Goal: Task Accomplishment & Management: Manage account settings

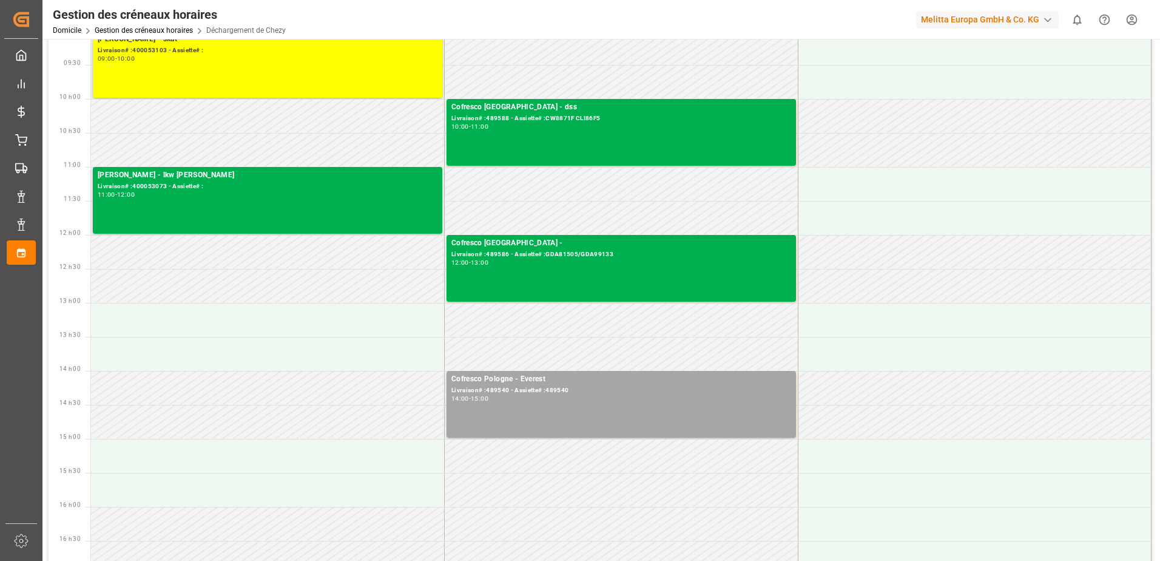
scroll to position [182, 0]
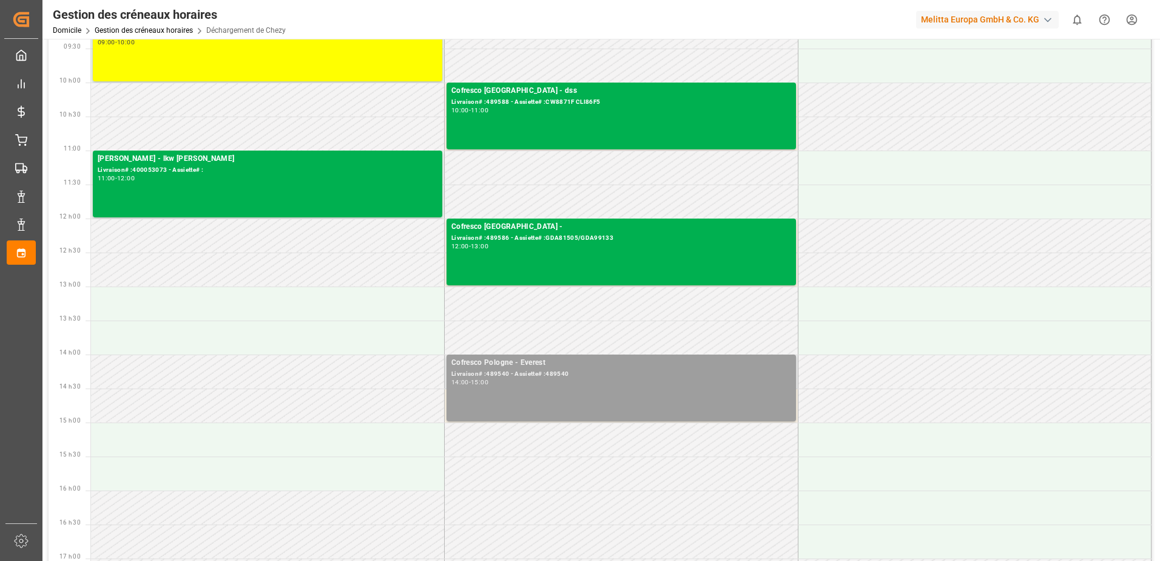
click at [522, 369] on div "Livraison# :489540 - Assiette# :489540" at bounding box center [621, 374] width 340 height 10
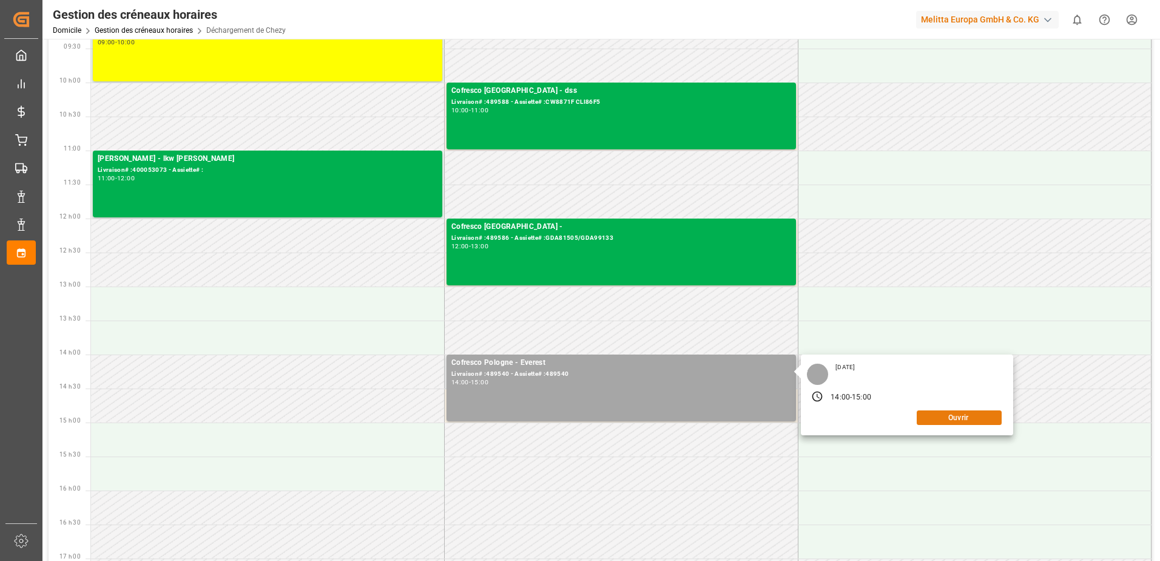
click at [935, 418] on button "Ouvrir" at bounding box center [959, 417] width 85 height 15
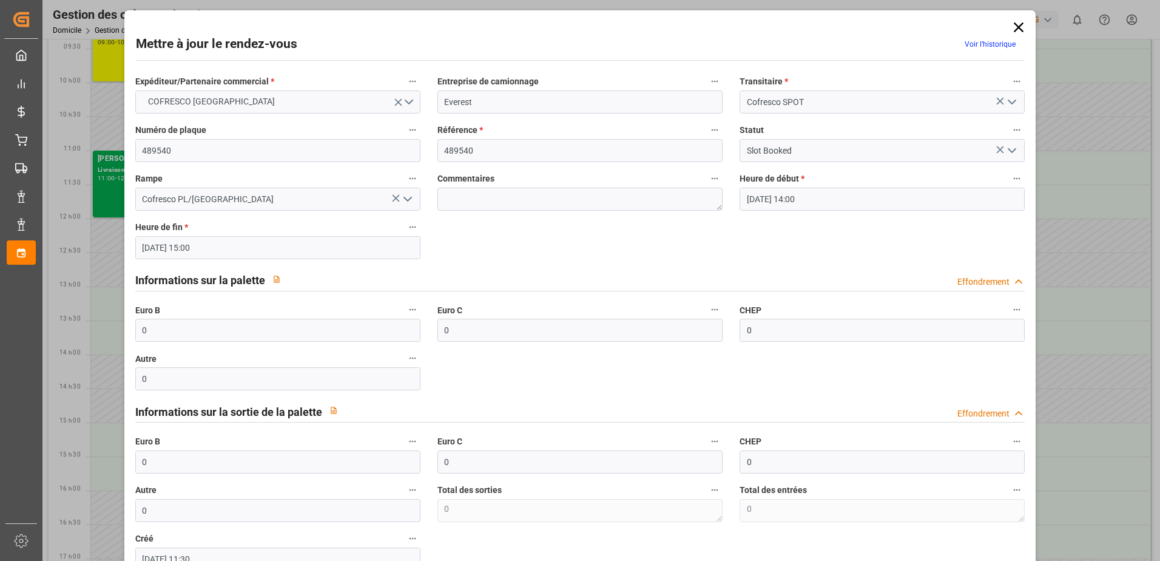
click at [105, 130] on div "Mettre à jour le rendez-vous Voir l’historique Expéditeur/Partenaire commercial…" at bounding box center [580, 280] width 1160 height 561
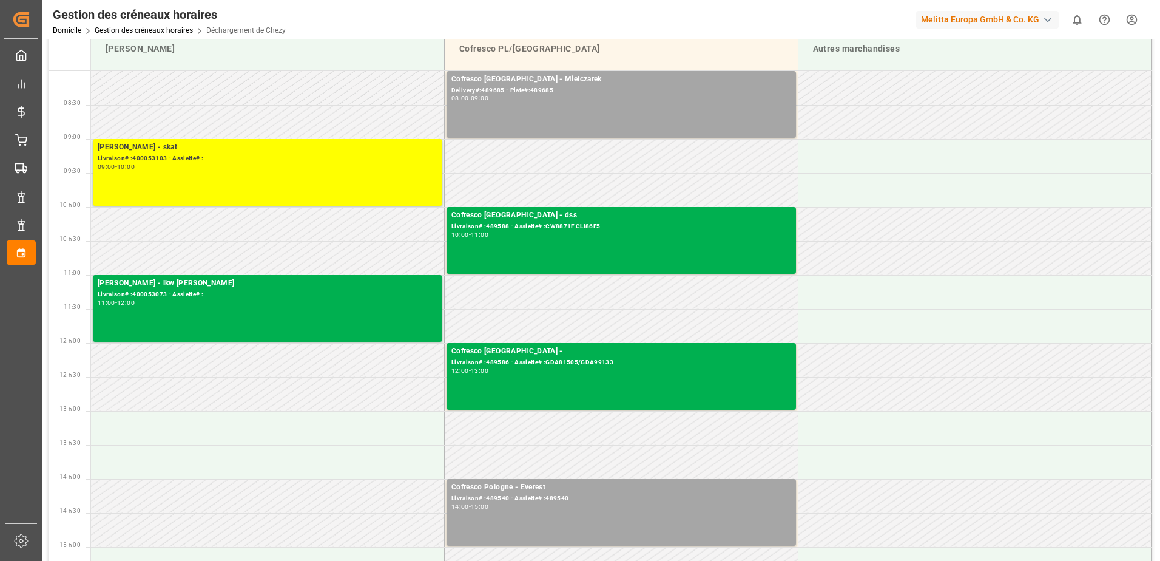
scroll to position [0, 0]
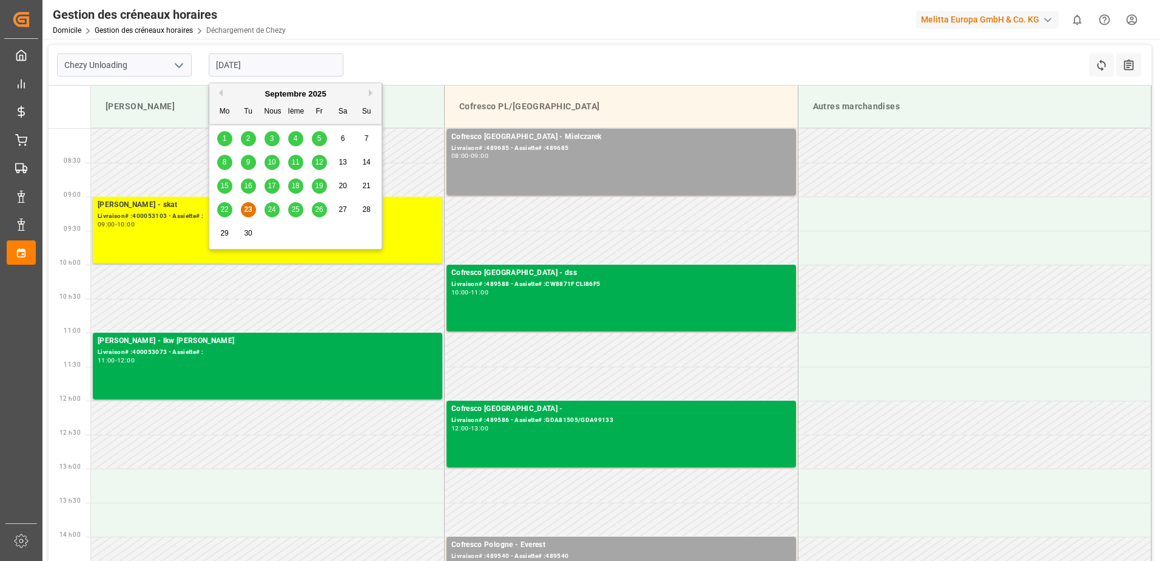
click at [318, 71] on input "[DATE]" at bounding box center [276, 64] width 135 height 23
click at [269, 210] on span "24" at bounding box center [272, 209] width 8 height 8
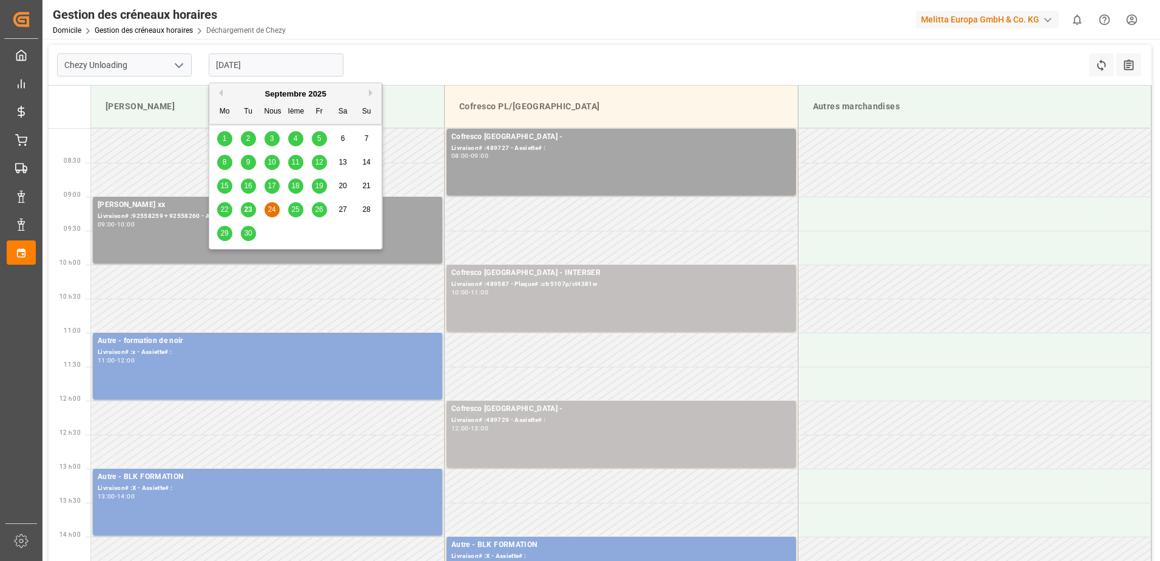
click at [308, 68] on input "[DATE]" at bounding box center [276, 64] width 135 height 23
click at [298, 206] on span "25" at bounding box center [295, 209] width 8 height 8
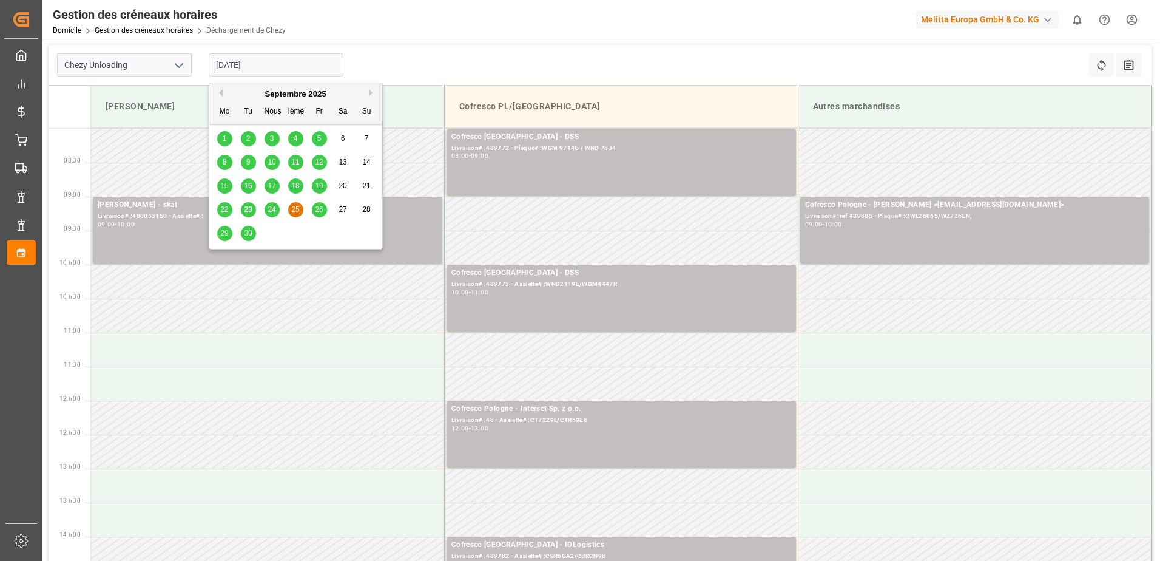
click at [279, 67] on input "[DATE]" at bounding box center [276, 64] width 135 height 23
click at [244, 208] on div "23" at bounding box center [248, 210] width 15 height 15
type input "[DATE]"
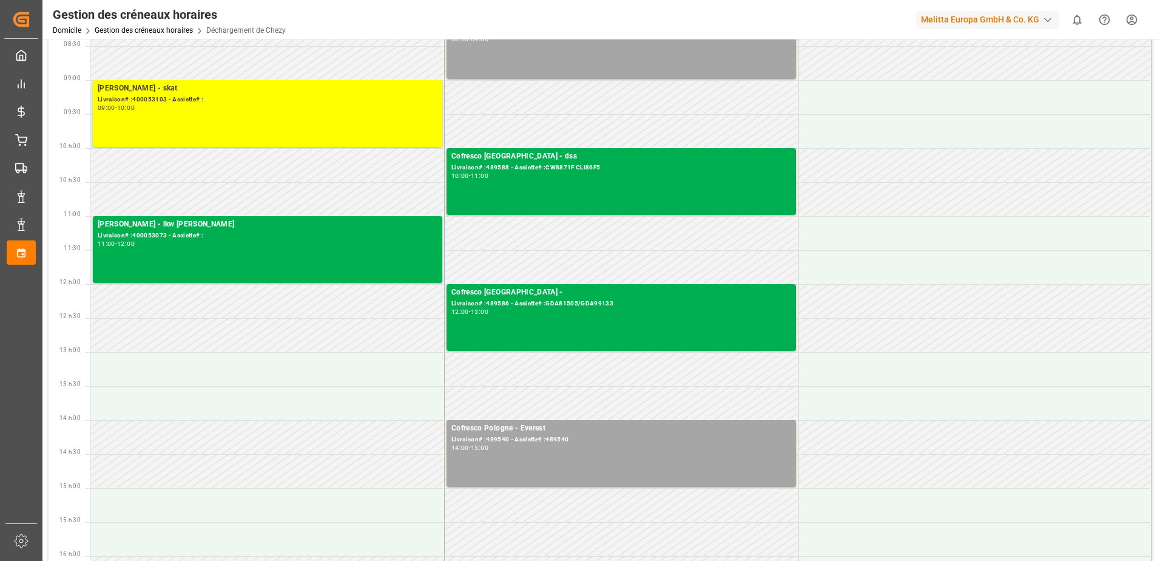
scroll to position [121, 0]
